Goal: Task Accomplishment & Management: Use online tool/utility

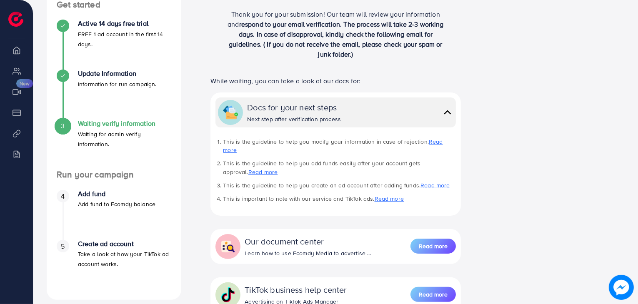
scroll to position [42, 0]
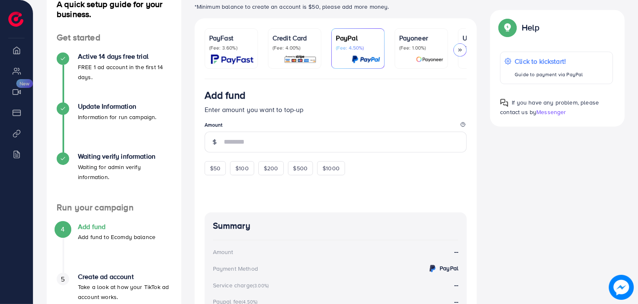
scroll to position [125, 0]
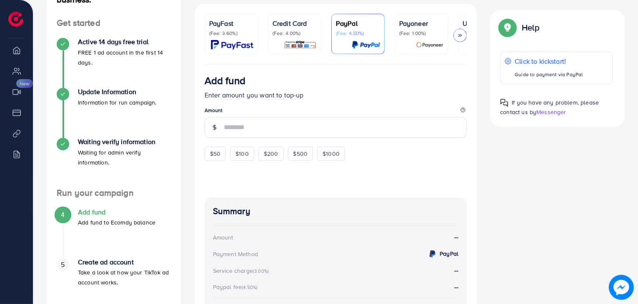
click at [419, 37] on div "Payoneer (Fee: 1.00%)" at bounding box center [421, 33] width 44 height 31
